Goal: Check status: Check status

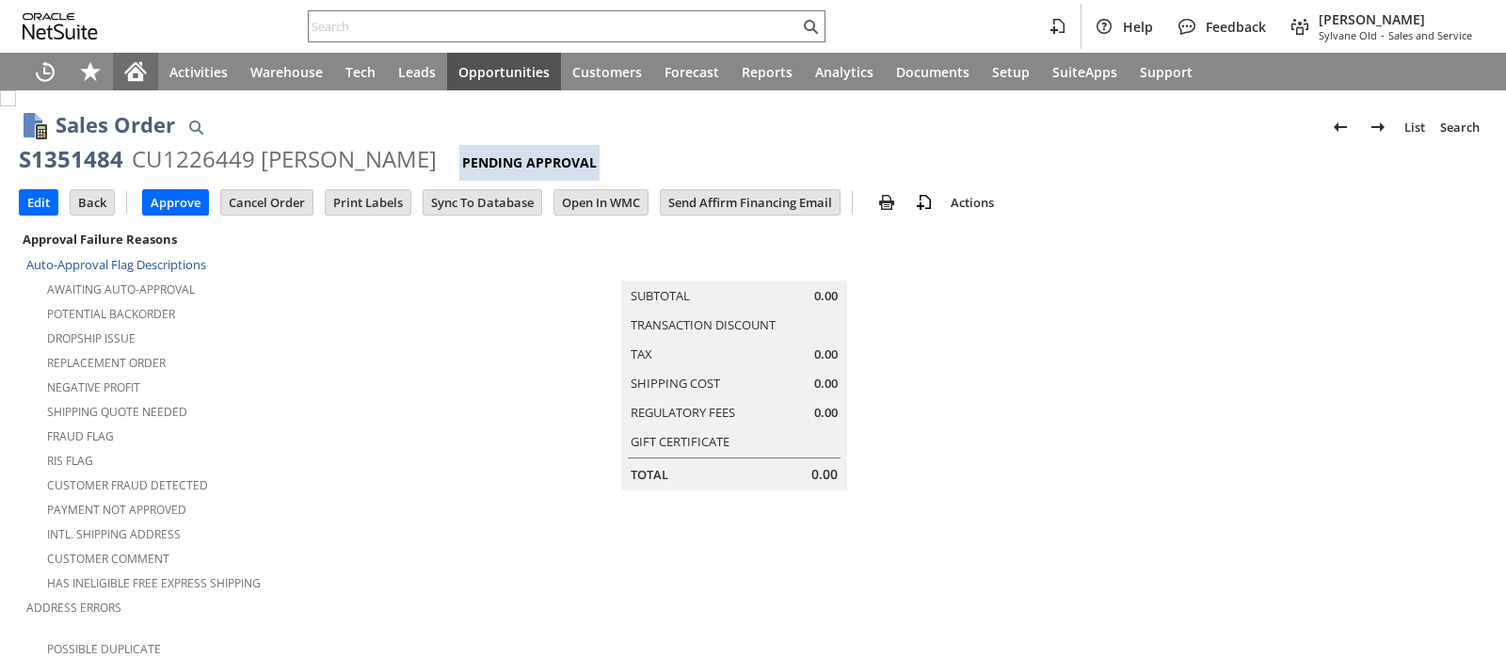
click at [137, 66] on icon "Home" at bounding box center [136, 68] width 22 height 12
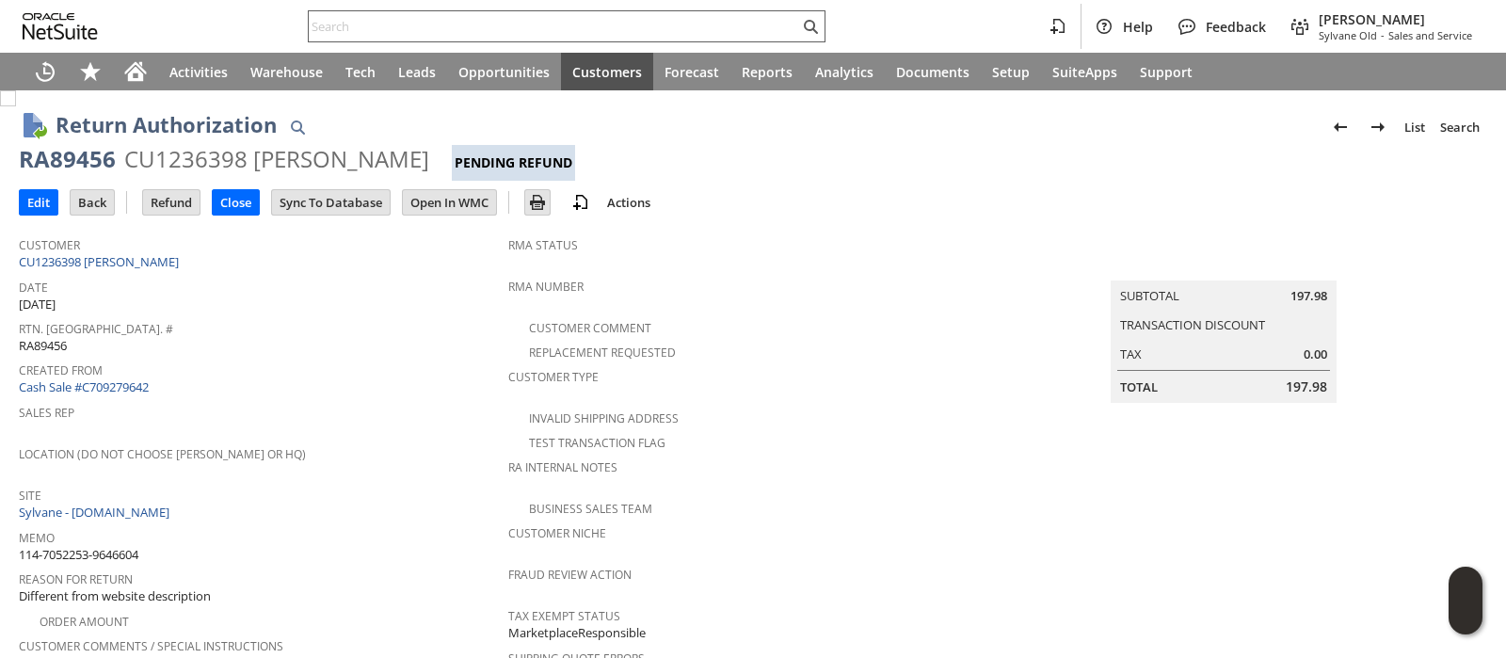
click at [704, 19] on input "text" at bounding box center [554, 26] width 491 height 23
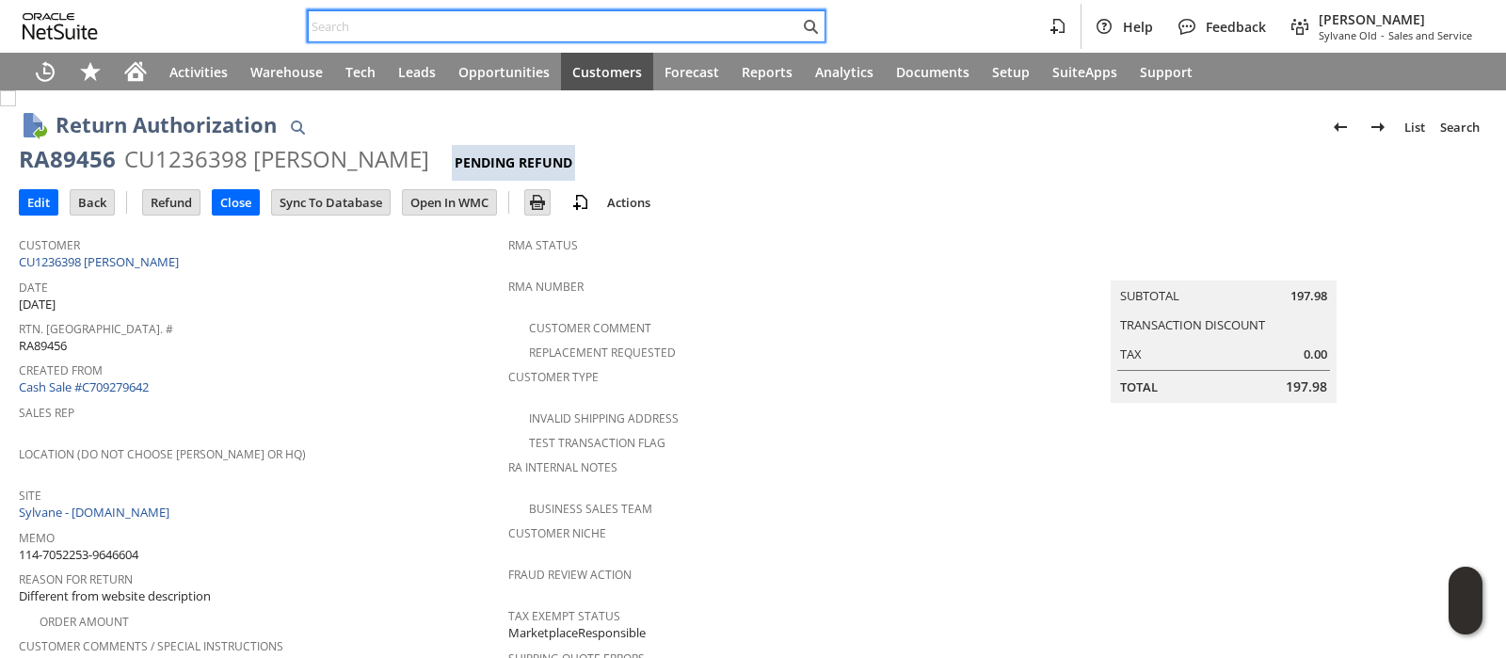
paste input "113-7280092-5335421"
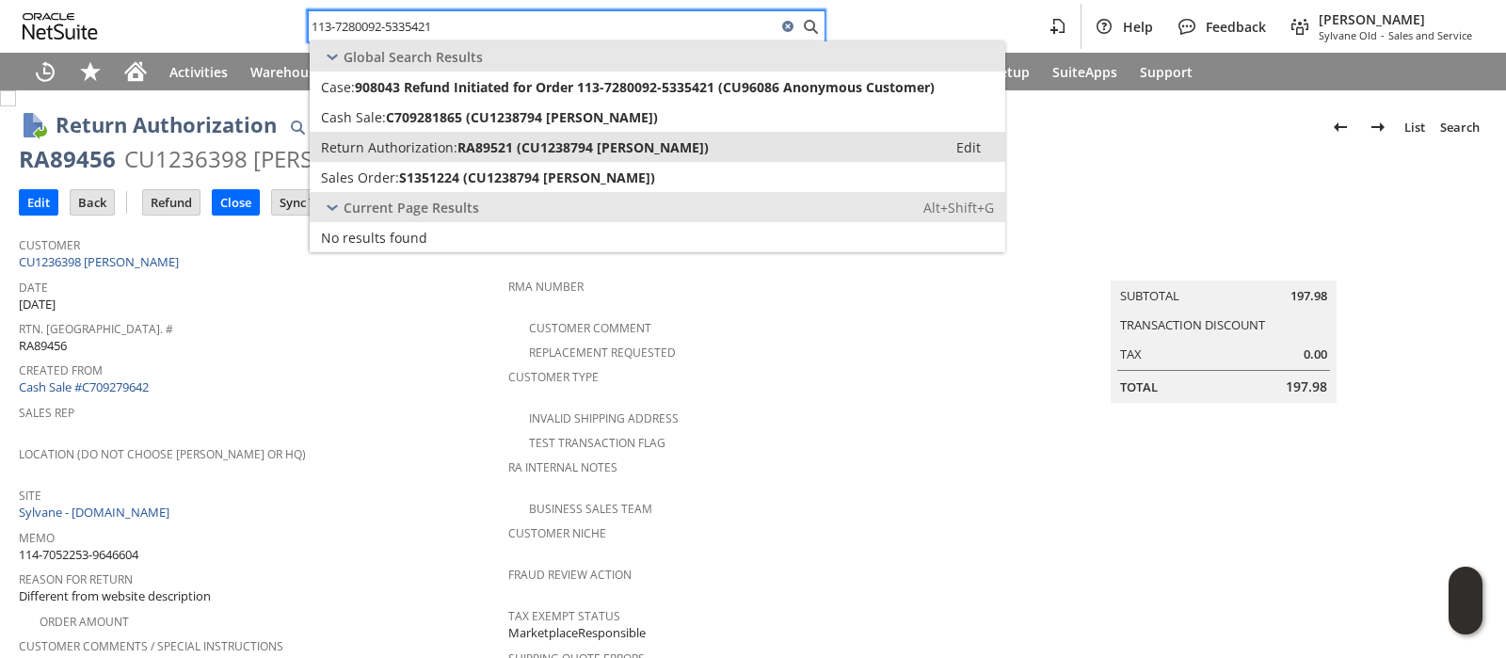
type input "113-7280092-5335421"
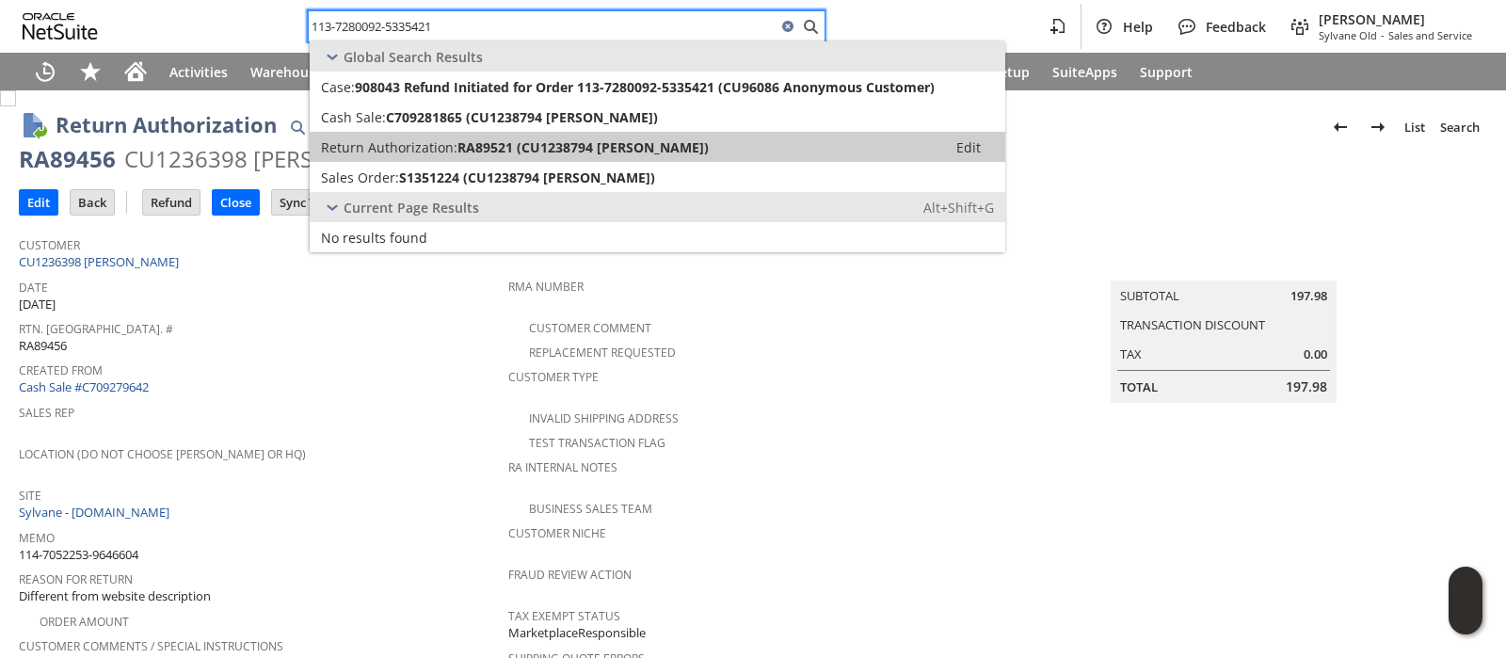
click at [660, 143] on span "RA89521 (CU1238794 Buddy Hagans)" at bounding box center [583, 147] width 251 height 18
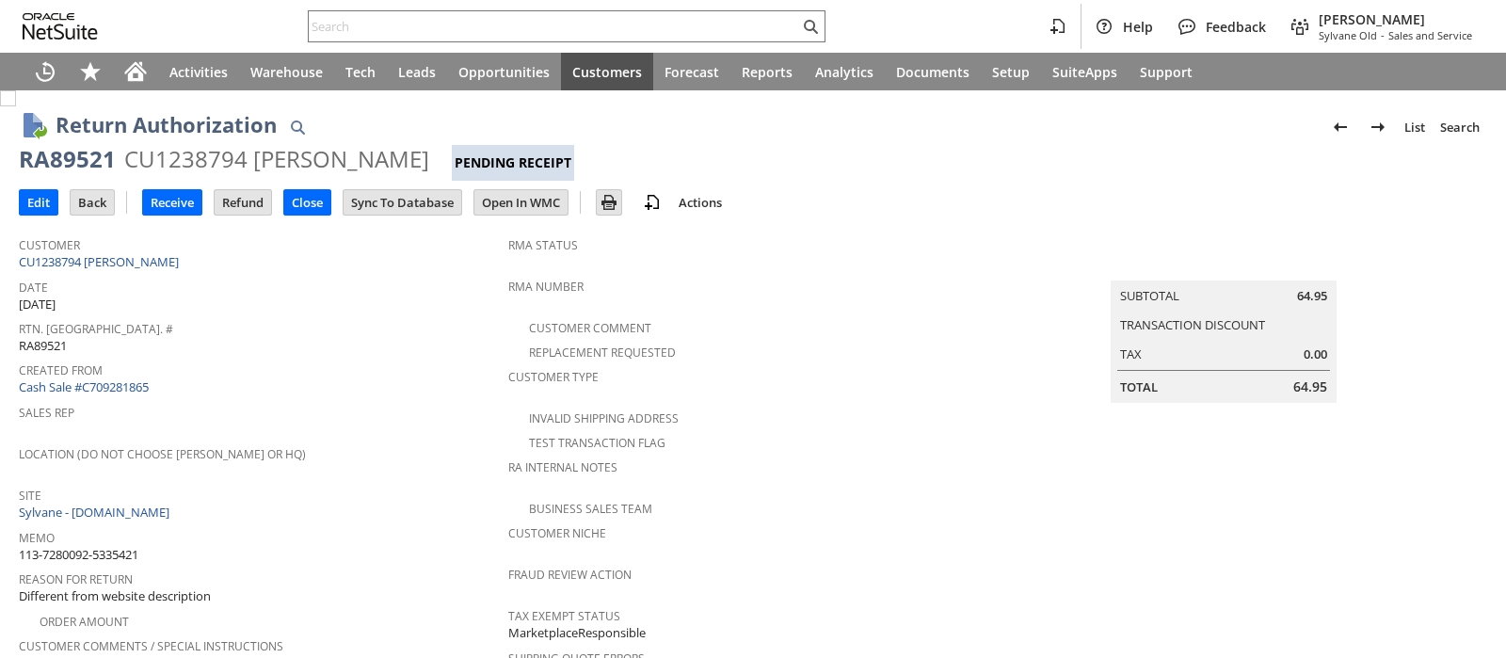
click at [168, 160] on div "CU1238794 [PERSON_NAME]" at bounding box center [276, 159] width 305 height 30
click at [170, 153] on div "CU1238315 James G Bryant" at bounding box center [276, 159] width 305 height 30
copy div "CU1238315"
